Goal: Contribute content: Contribute content

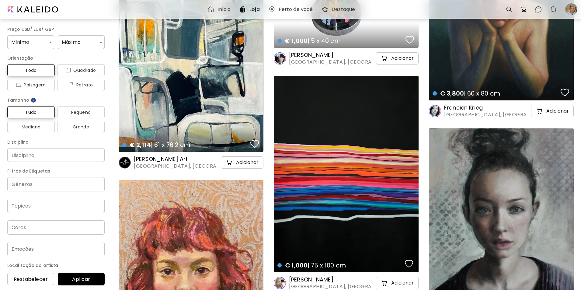
scroll to position [2595, 0]
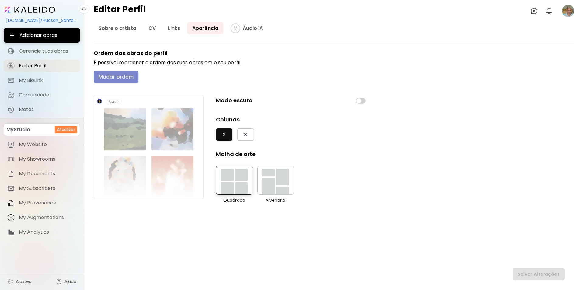
click at [116, 77] on span "Mudar ordem" at bounding box center [116, 77] width 35 height 6
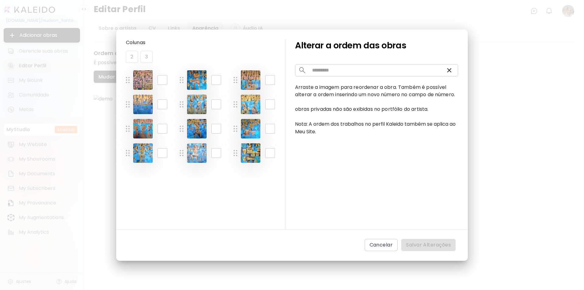
click at [254, 81] on img at bounding box center [250, 79] width 19 height 19
click at [270, 81] on input "*" at bounding box center [270, 80] width 10 height 10
click at [269, 81] on input "*" at bounding box center [270, 80] width 10 height 10
drag, startPoint x: 269, startPoint y: 79, endPoint x: 272, endPoint y: 79, distance: 3.1
click at [272, 79] on input "*" at bounding box center [270, 80] width 10 height 10
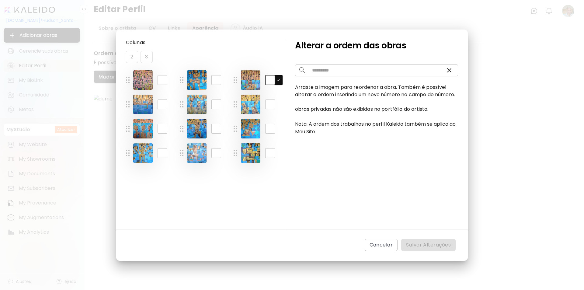
type input "*"
click at [163, 79] on input "*" at bounding box center [163, 80] width 10 height 10
type input "*"
click at [274, 17] on div "Colunas 2 3 * ​ * ​ * ​ * ​ * ​ * ​ * ​ * ​ * ​ ** ​ ** ​ ** ​ Alterar a ordem …" at bounding box center [292, 145] width 584 height 290
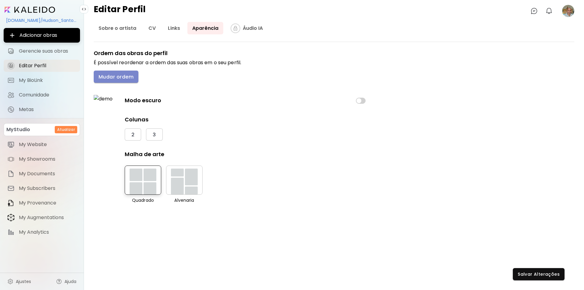
click at [107, 76] on span "Mudar ordem" at bounding box center [116, 77] width 35 height 6
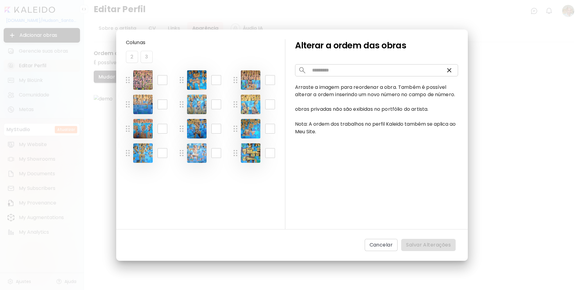
click at [128, 80] on img at bounding box center [128, 80] width 4 height 6
drag, startPoint x: 160, startPoint y: 79, endPoint x: 165, endPoint y: 79, distance: 4.9
click at [165, 79] on input "*" at bounding box center [163, 80] width 10 height 10
type input "*"
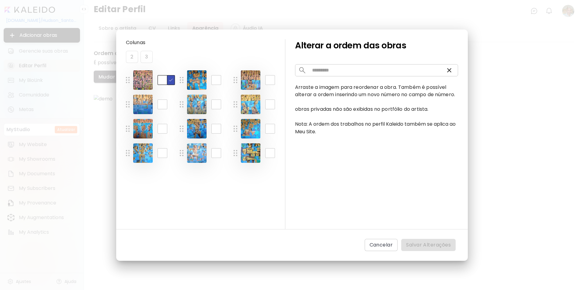
click at [171, 79] on img "button" at bounding box center [170, 79] width 5 height 5
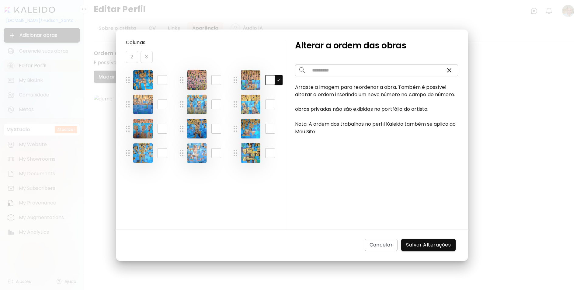
click at [271, 79] on input "*" at bounding box center [270, 80] width 10 height 10
type input "*"
click at [280, 81] on img "button" at bounding box center [278, 79] width 5 height 5
drag, startPoint x: 215, startPoint y: 81, endPoint x: 219, endPoint y: 81, distance: 3.3
click at [219, 81] on input "*" at bounding box center [217, 80] width 10 height 10
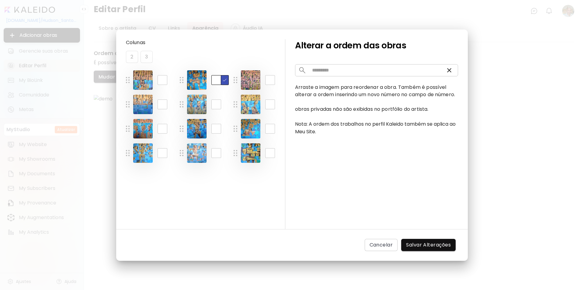
type input "*"
click at [225, 79] on img "button" at bounding box center [224, 79] width 5 height 5
click at [196, 131] on img at bounding box center [196, 128] width 19 height 19
click at [215, 129] on input "*" at bounding box center [217, 129] width 10 height 10
type input "*"
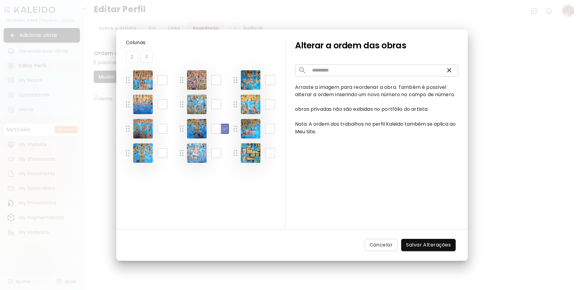
click at [224, 129] on img "button" at bounding box center [224, 128] width 5 height 5
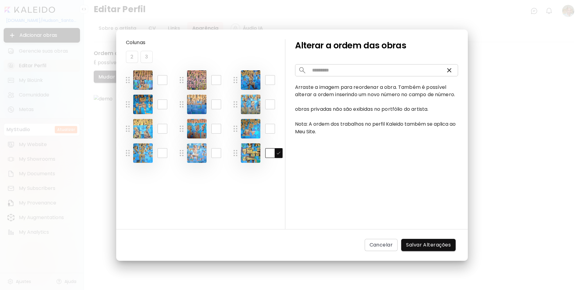
drag, startPoint x: 272, startPoint y: 153, endPoint x: 292, endPoint y: 189, distance: 41.4
click at [265, 153] on div "** ​" at bounding box center [262, 152] width 42 height 19
type input "*"
click at [278, 153] on img "button" at bounding box center [278, 152] width 5 height 5
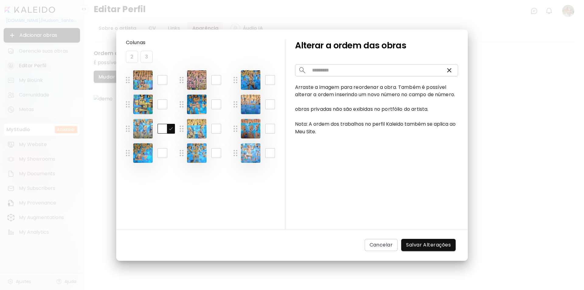
click at [163, 129] on input "*" at bounding box center [163, 129] width 10 height 10
drag, startPoint x: 163, startPoint y: 128, endPoint x: 159, endPoint y: 129, distance: 4.0
click at [159, 129] on input "*" at bounding box center [163, 129] width 10 height 10
type input "*"
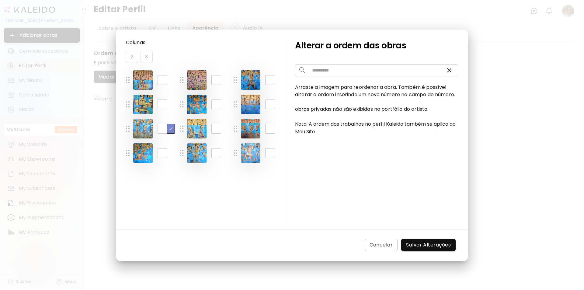
click at [171, 127] on img "button" at bounding box center [170, 128] width 5 height 5
drag, startPoint x: 272, startPoint y: 128, endPoint x: 262, endPoint y: 136, distance: 13.2
click at [268, 128] on input "*" at bounding box center [270, 129] width 10 height 10
type input "*"
click at [278, 130] on img "button" at bounding box center [278, 128] width 5 height 5
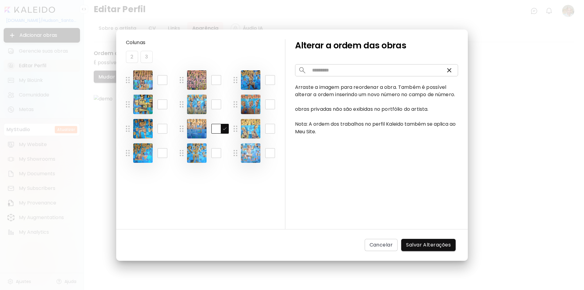
drag, startPoint x: 218, startPoint y: 128, endPoint x: 215, endPoint y: 129, distance: 3.4
click at [215, 129] on input "*" at bounding box center [217, 129] width 10 height 10
type input "*"
click at [225, 129] on img "button" at bounding box center [224, 128] width 5 height 5
click at [272, 153] on input "**" at bounding box center [270, 153] width 10 height 10
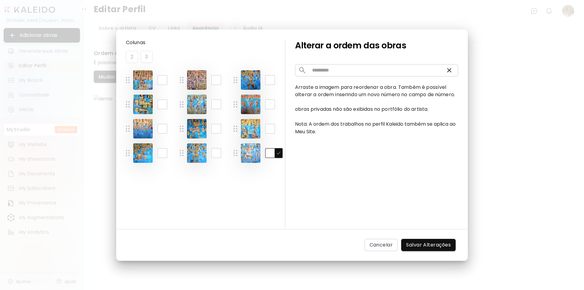
drag, startPoint x: 272, startPoint y: 153, endPoint x: 268, endPoint y: 154, distance: 4.4
click at [268, 154] on input "**" at bounding box center [270, 153] width 10 height 10
type input "*"
click at [278, 152] on img "button" at bounding box center [278, 152] width 5 height 5
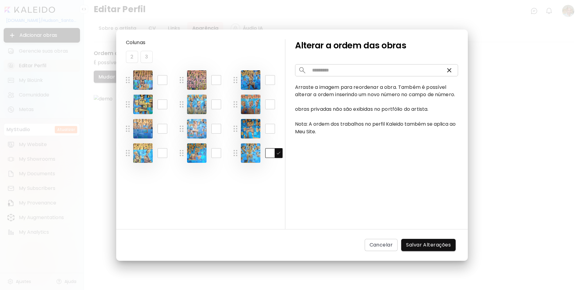
drag, startPoint x: 272, startPoint y: 152, endPoint x: 265, endPoint y: 153, distance: 7.2
click at [265, 153] on input "**" at bounding box center [270, 153] width 10 height 10
type input "*"
click at [278, 153] on img "button" at bounding box center [278, 152] width 5 height 5
drag, startPoint x: 267, startPoint y: 152, endPoint x: 435, endPoint y: 197, distance: 173.4
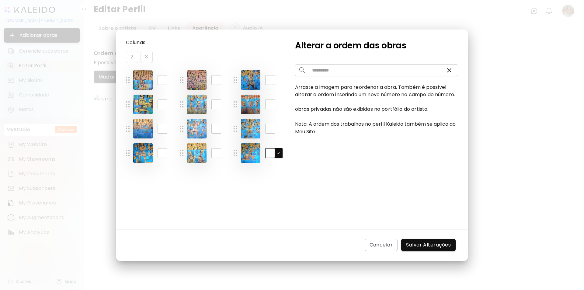
click at [273, 152] on input "**" at bounding box center [270, 153] width 10 height 10
type input "**"
click at [278, 153] on img "button" at bounding box center [278, 152] width 5 height 5
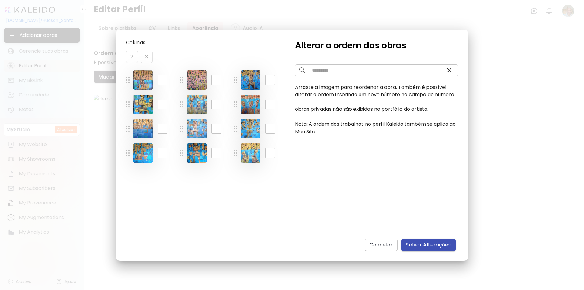
click at [421, 244] on span "Salvar Alterações" at bounding box center [428, 244] width 45 height 7
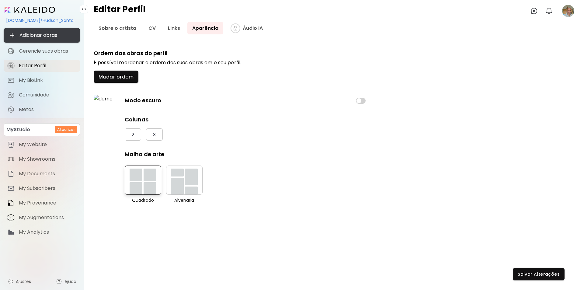
click at [34, 34] on span "Adicionar obras" at bounding box center [42, 35] width 67 height 7
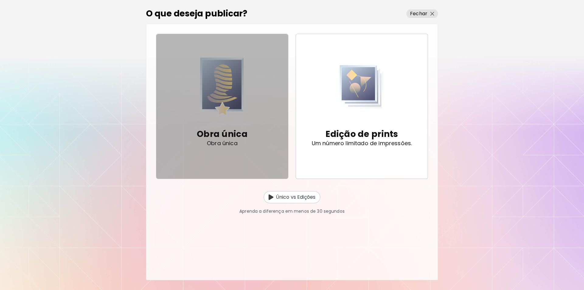
click at [219, 94] on img "button" at bounding box center [222, 87] width 44 height 62
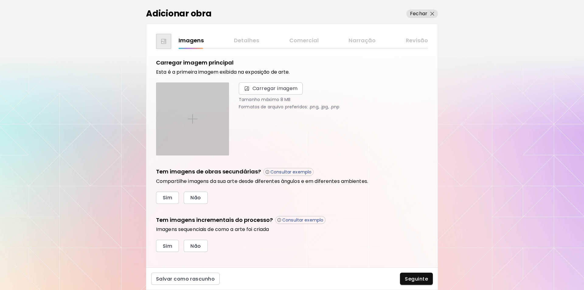
click at [194, 118] on img at bounding box center [193, 119] width 10 height 10
click at [0, 0] on input "file" at bounding box center [0, 0] width 0 height 0
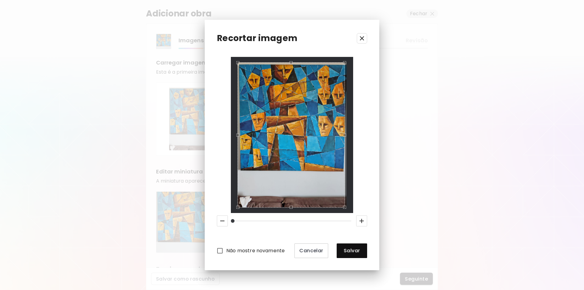
click at [346, 134] on div "Use the up and down arrow keys to move the east drag handle to change the crop …" at bounding box center [346, 134] width 0 height 0
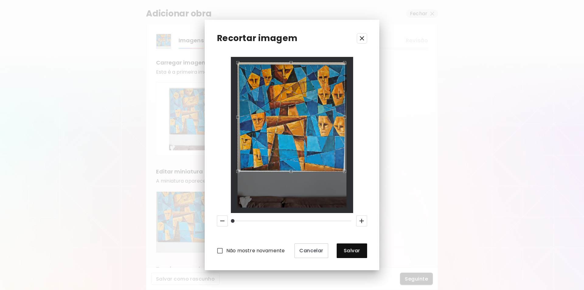
click at [296, 170] on div "Use the arrow keys to move the crop selection area" at bounding box center [291, 116] width 107 height 109
click at [239, 116] on div "Use the up and down arrow keys to move the west drag handle to change the crop …" at bounding box center [239, 116] width 0 height 0
click at [293, 67] on div "Use the arrow keys to move the crop selection area" at bounding box center [292, 119] width 105 height 109
click at [291, 172] on div "Use the up and down arrow keys to move the south drag handle to change the crop…" at bounding box center [291, 172] width 0 height 0
click at [344, 65] on div "Use the arrow keys to move the crop selection area" at bounding box center [291, 65] width 103 height 0
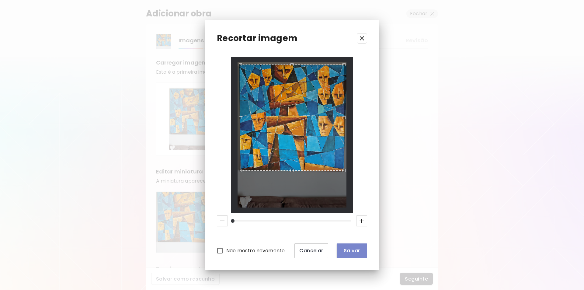
click at [349, 251] on span "Salvar" at bounding box center [352, 250] width 21 height 6
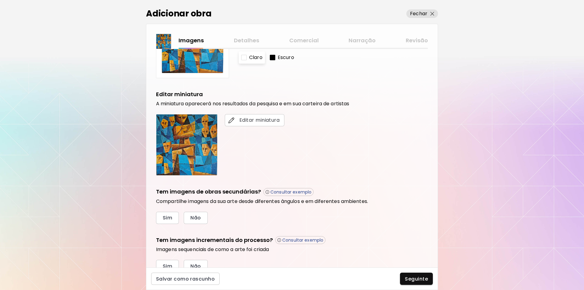
scroll to position [80, 0]
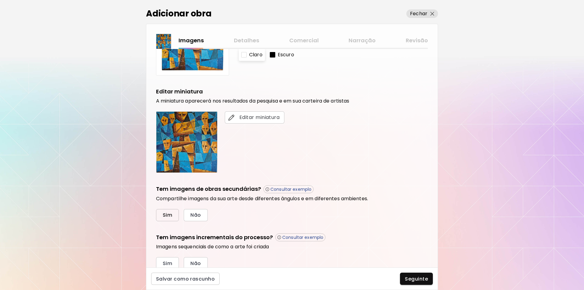
click at [166, 215] on span "Sim" at bounding box center [167, 215] width 9 height 6
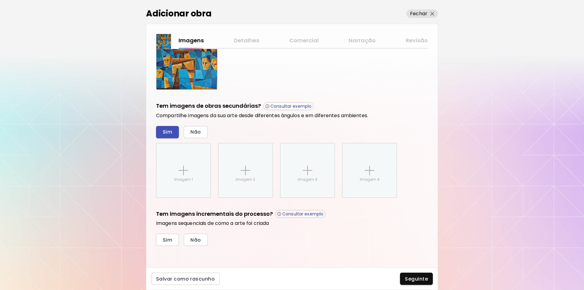
scroll to position [163, 0]
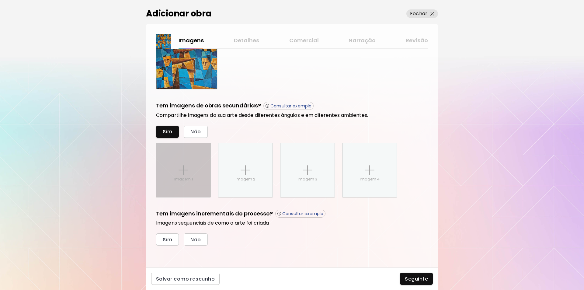
click at [184, 170] on img at bounding box center [184, 170] width 10 height 10
click at [0, 0] on input "Imagem 1" at bounding box center [0, 0] width 0 height 0
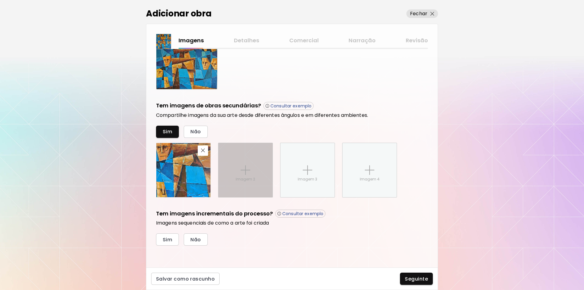
click at [245, 170] on img at bounding box center [246, 170] width 10 height 10
click at [0, 0] on input "Imagem 2" at bounding box center [0, 0] width 0 height 0
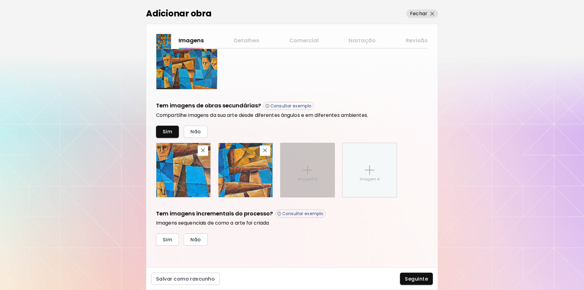
click at [307, 169] on img at bounding box center [308, 170] width 10 height 10
click at [0, 0] on input "Imagem 3" at bounding box center [0, 0] width 0 height 0
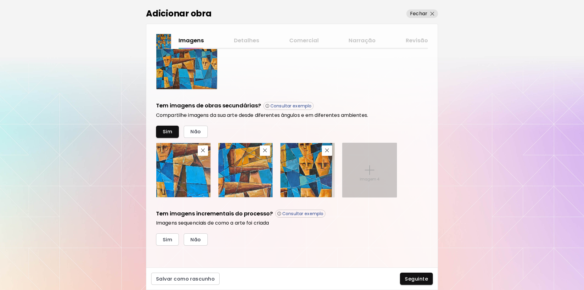
click at [372, 170] on img at bounding box center [370, 170] width 10 height 10
click at [0, 0] on input "Imagem 4" at bounding box center [0, 0] width 0 height 0
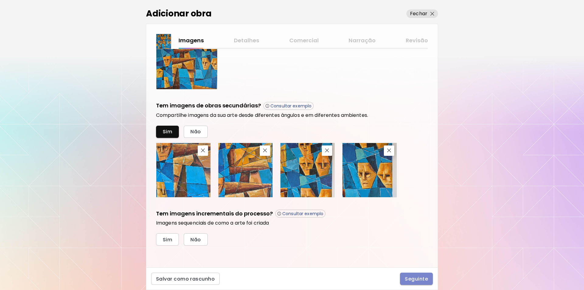
click at [413, 279] on span "Seguinte" at bounding box center [416, 279] width 23 height 6
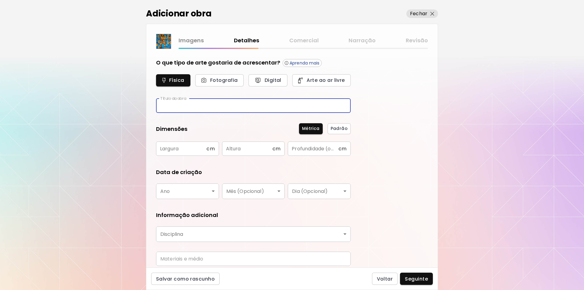
click at [164, 108] on input "text" at bounding box center [253, 106] width 195 height 14
click at [160, 105] on input "***" at bounding box center [253, 106] width 195 height 14
type input "**********"
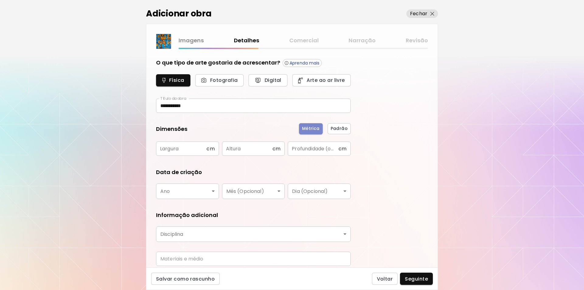
click at [315, 131] on span "Métrica" at bounding box center [311, 128] width 18 height 6
click at [166, 149] on input "text" at bounding box center [181, 149] width 51 height 14
type input "***"
click at [228, 148] on input "text" at bounding box center [247, 149] width 51 height 14
type input "***"
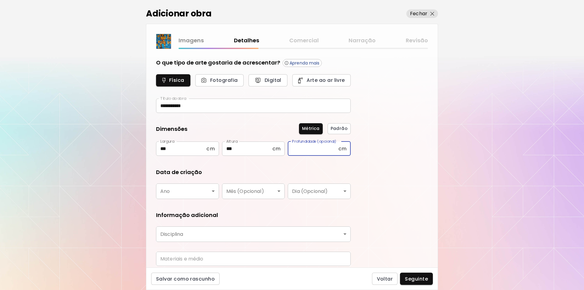
click at [300, 147] on input "text" at bounding box center [313, 149] width 51 height 14
type input "*"
click at [213, 190] on body "**********" at bounding box center [292, 145] width 584 height 290
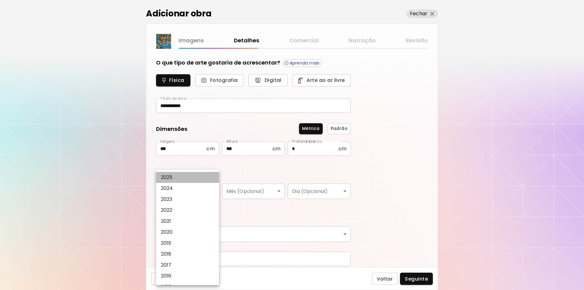
click at [167, 175] on p "2025" at bounding box center [167, 177] width 12 height 7
type input "****"
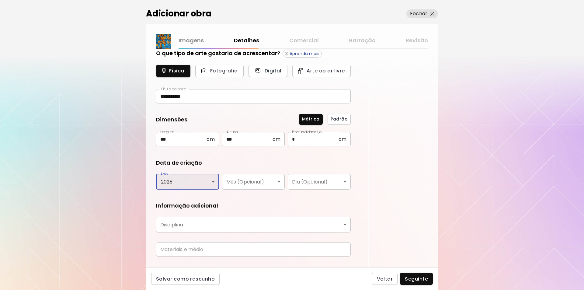
scroll to position [23, 0]
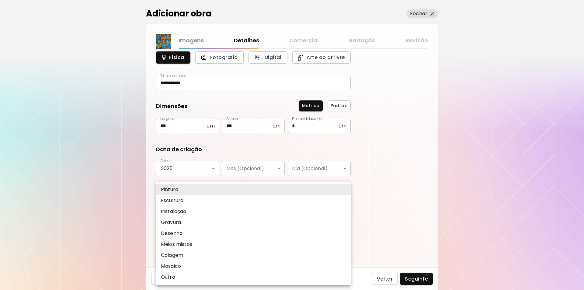
click at [345, 211] on body "**********" at bounding box center [292, 145] width 584 height 290
click at [170, 191] on p "Pintura" at bounding box center [169, 189] width 17 height 7
type input "********"
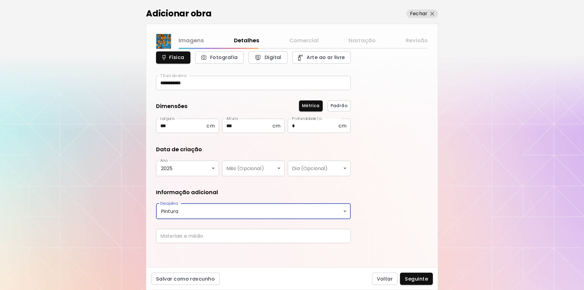
click at [346, 236] on input "text" at bounding box center [253, 236] width 195 height 14
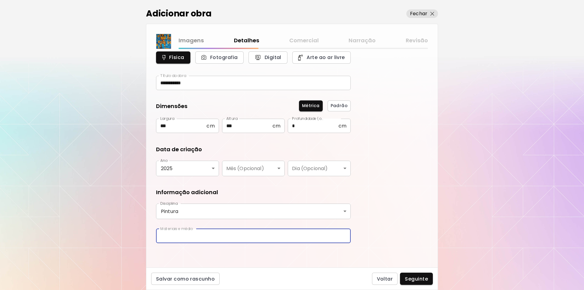
type input "**********"
drag, startPoint x: 438, startPoint y: 248, endPoint x: 433, endPoint y: 250, distance: 5.6
click at [436, 250] on div "**********" at bounding box center [292, 145] width 584 height 290
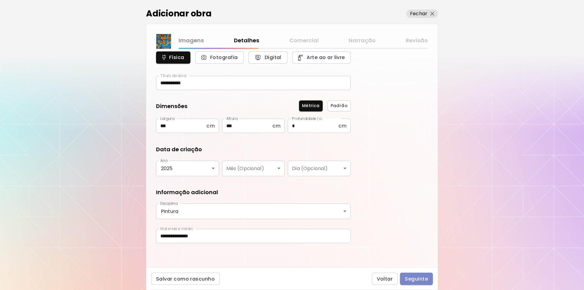
click at [417, 278] on span "Seguinte" at bounding box center [416, 279] width 23 height 6
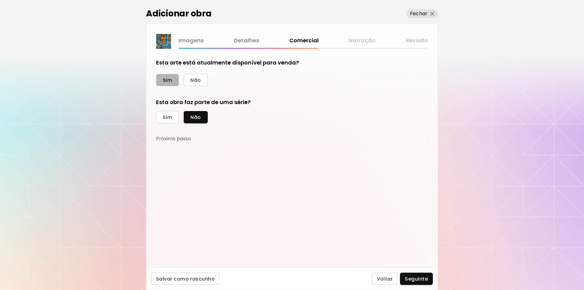
click at [163, 79] on span "Sim" at bounding box center [167, 80] width 9 height 6
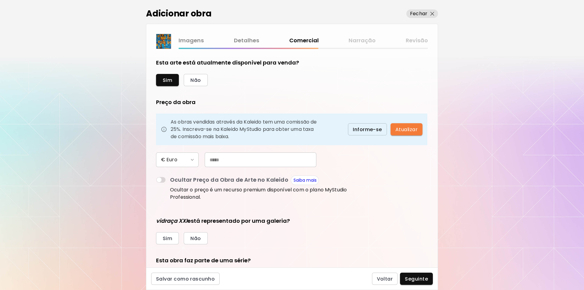
click at [209, 159] on input "text" at bounding box center [261, 160] width 112 height 15
click at [209, 160] on input "*****" at bounding box center [261, 160] width 112 height 15
type input "*****"
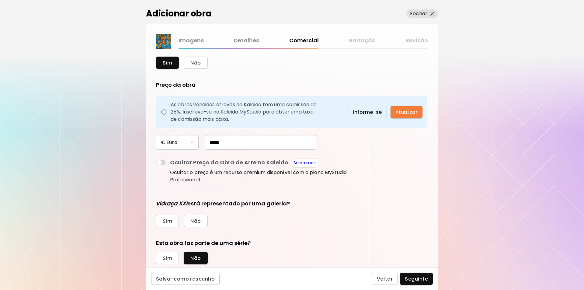
scroll to position [33, 0]
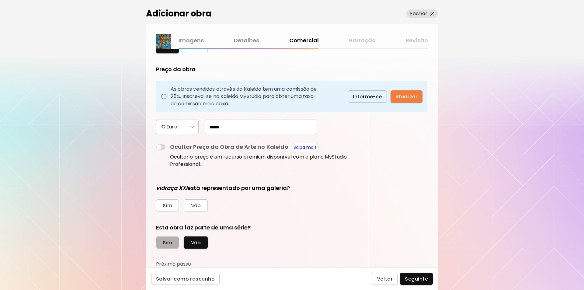
click at [161, 242] on button "Sim" at bounding box center [167, 243] width 23 height 12
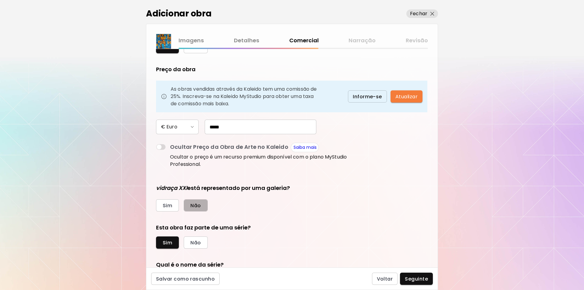
click at [193, 205] on span "Não" at bounding box center [196, 205] width 10 height 6
click at [414, 279] on span "Seguinte" at bounding box center [416, 279] width 23 height 6
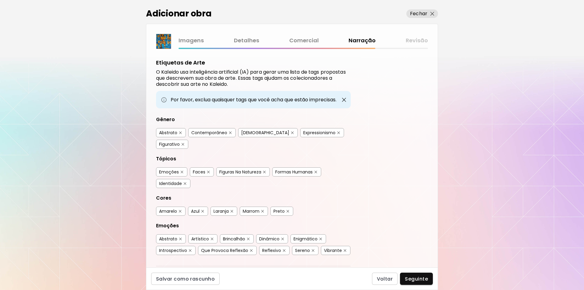
click at [168, 132] on div "Abstrato" at bounding box center [168, 133] width 18 height 6
click at [266, 171] on img "button" at bounding box center [264, 172] width 3 height 3
click at [289, 210] on img "button" at bounding box center [288, 211] width 3 height 3
click at [180, 238] on img "button" at bounding box center [180, 239] width 3 height 3
click at [248, 238] on img "button" at bounding box center [248, 239] width 3 height 3
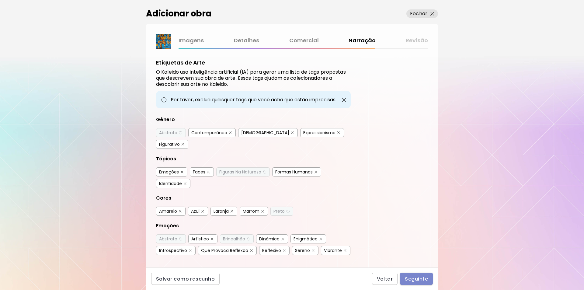
click at [412, 280] on span "Seguinte" at bounding box center [416, 279] width 23 height 6
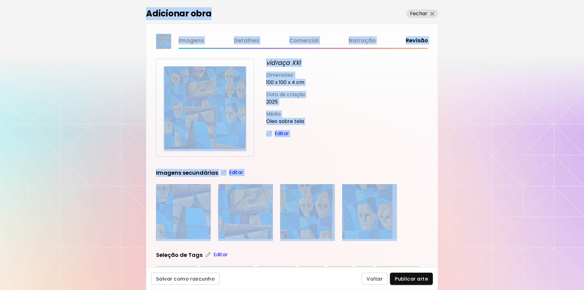
drag, startPoint x: 436, startPoint y: 163, endPoint x: 437, endPoint y: 212, distance: 48.4
click at [437, 212] on body "kaleido.art/Hudson_Santos_Nunes Adicionar obras Gerencie suas obras Editar Perf…" at bounding box center [292, 145] width 584 height 290
click at [472, 130] on div "Adicionar obra Fechar Imagens Detalhes Comercial Narração Revisão vidraça XXI D…" at bounding box center [292, 145] width 584 height 290
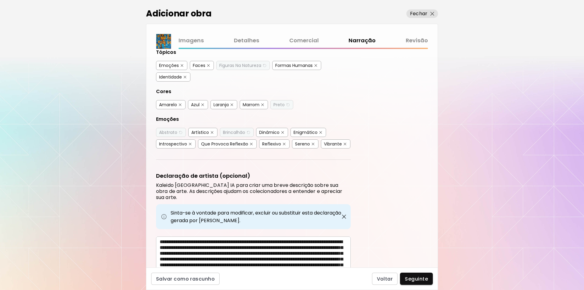
scroll to position [120, 0]
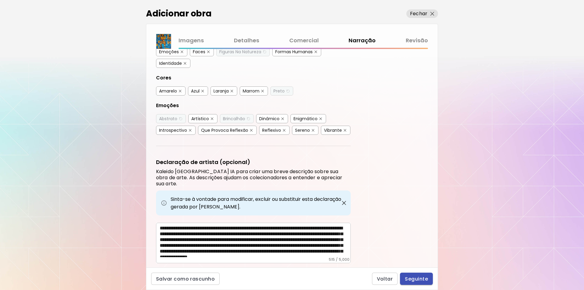
click at [424, 281] on span "Seguinte" at bounding box center [416, 279] width 23 height 6
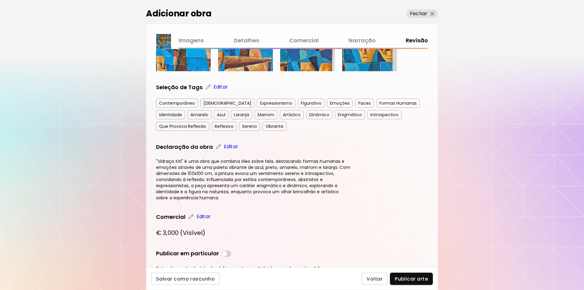
scroll to position [195, 0]
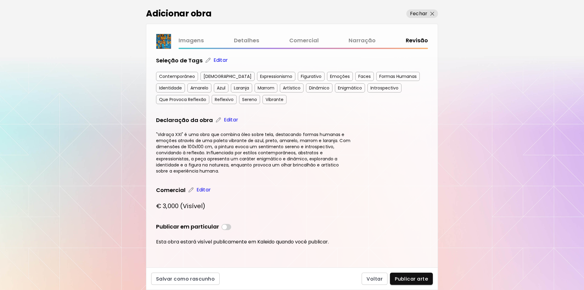
click at [203, 190] on p "Editar" at bounding box center [204, 189] width 14 height 7
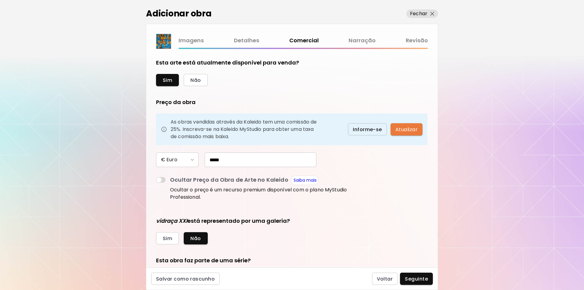
click at [408, 130] on span "Atualizar" at bounding box center [407, 129] width 22 height 6
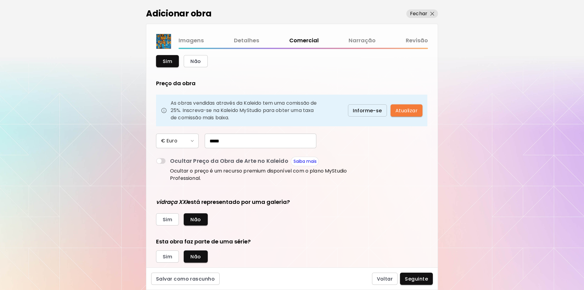
scroll to position [33, 0]
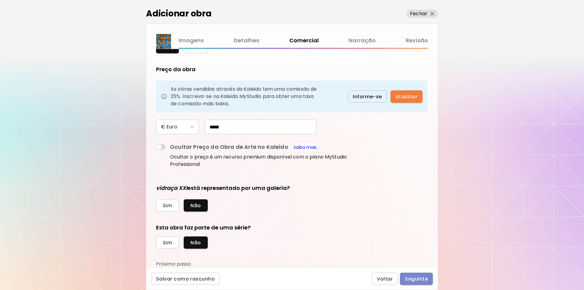
click at [411, 281] on span "Seguinte" at bounding box center [416, 279] width 23 height 6
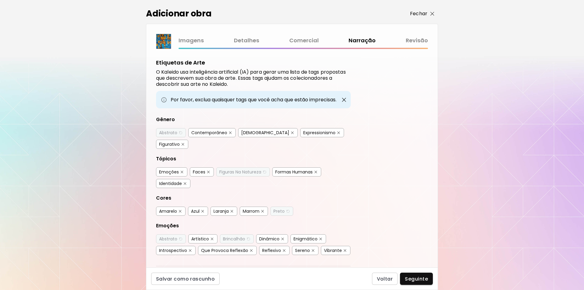
click at [419, 12] on p "Fechar" at bounding box center [418, 13] width 17 height 7
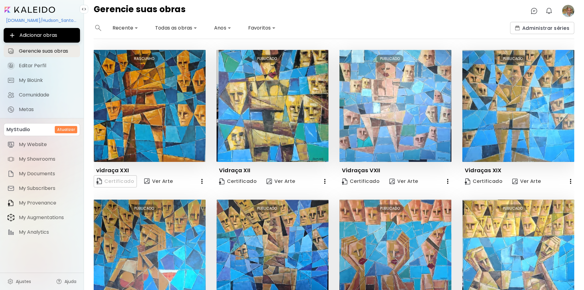
click at [114, 184] on div "Certificado Ver Arte" at bounding box center [145, 181] width 102 height 12
click at [100, 180] on div "Certificado Ver Arte" at bounding box center [145, 181] width 102 height 12
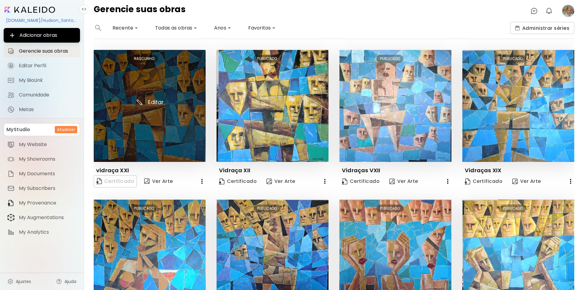
click at [150, 125] on img at bounding box center [150, 106] width 112 height 112
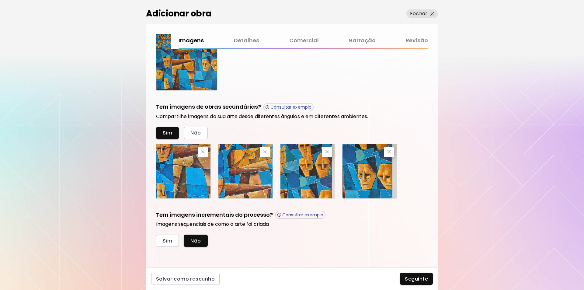
scroll to position [163, 0]
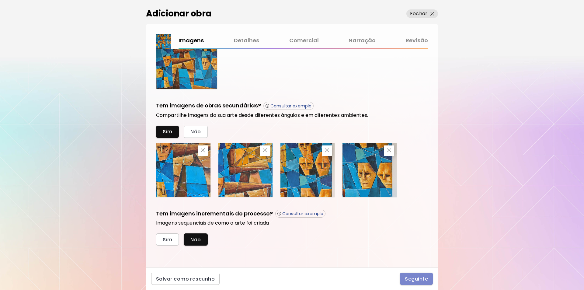
click at [416, 278] on span "Seguinte" at bounding box center [416, 279] width 23 height 6
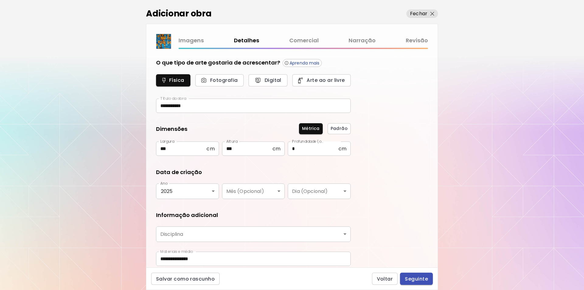
type input "********"
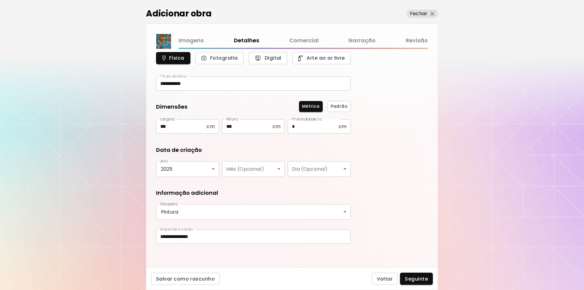
scroll to position [23, 0]
click at [418, 280] on span "Seguinte" at bounding box center [416, 279] width 23 height 6
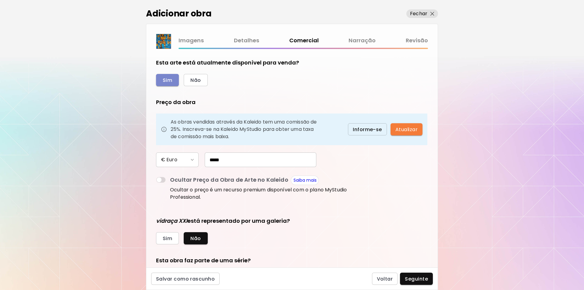
click at [163, 81] on button "Sim" at bounding box center [167, 80] width 23 height 12
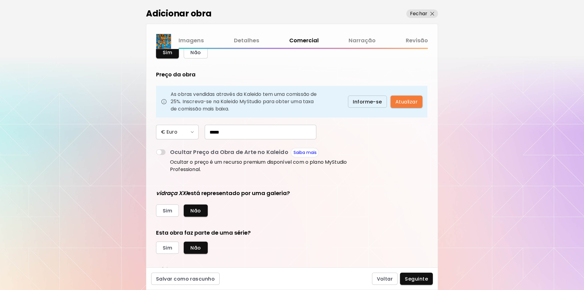
scroll to position [33, 0]
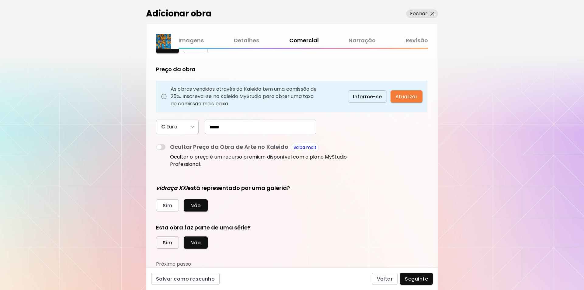
click at [166, 244] on span "Sim" at bounding box center [167, 243] width 9 height 6
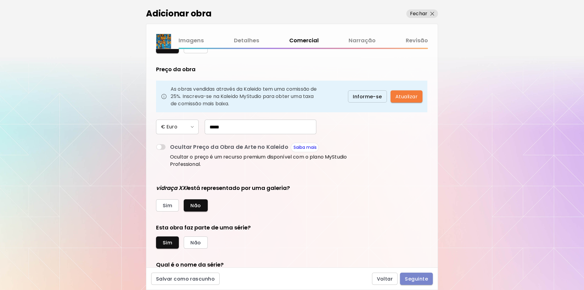
click at [421, 278] on span "Seguinte" at bounding box center [416, 279] width 23 height 6
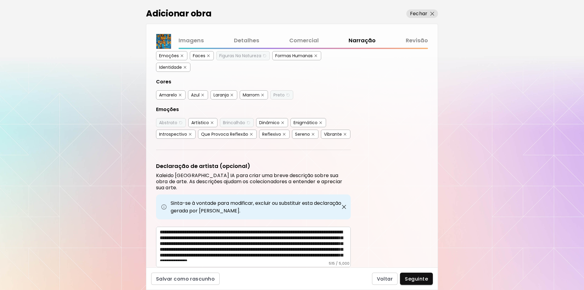
scroll to position [120, 0]
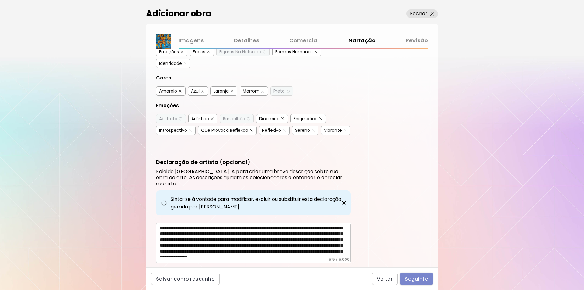
click at [415, 279] on span "Seguinte" at bounding box center [416, 279] width 23 height 6
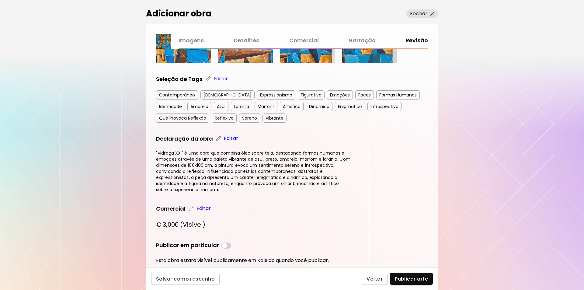
scroll to position [195, 0]
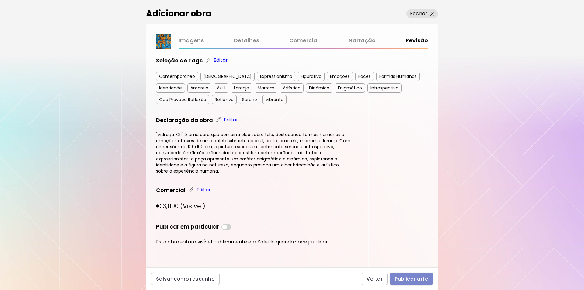
click at [408, 279] on span "Publicar arte" at bounding box center [411, 279] width 33 height 6
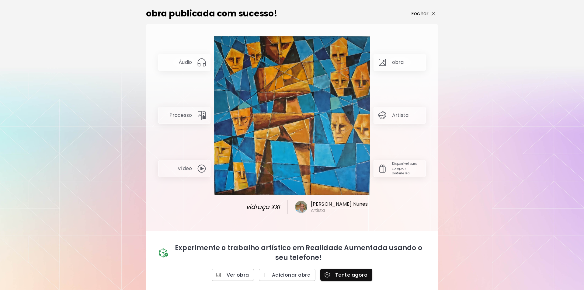
click at [424, 13] on p "Fechar" at bounding box center [420, 13] width 17 height 7
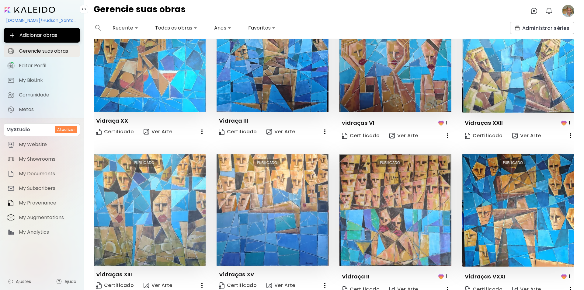
scroll to position [233, 0]
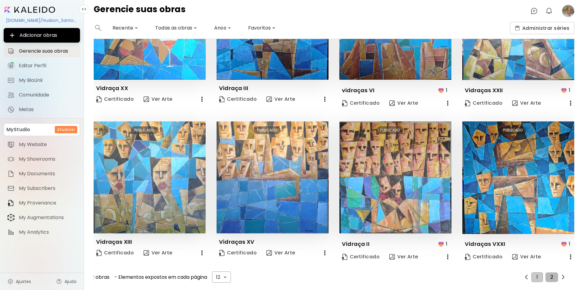
click at [551, 274] on button "2" at bounding box center [552, 277] width 13 height 10
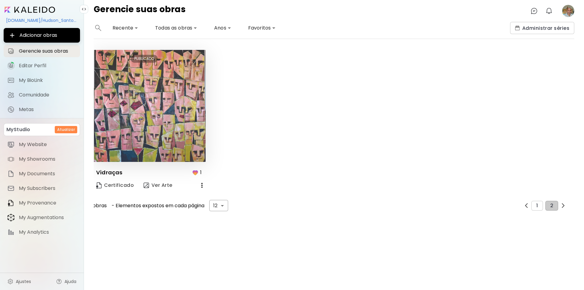
scroll to position [0, 0]
click at [535, 205] on button "1" at bounding box center [537, 206] width 11 height 10
